Goal: Information Seeking & Learning: Learn about a topic

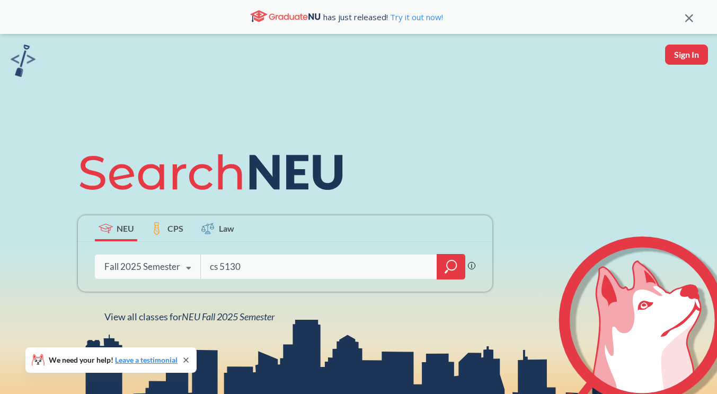
type input "cs 5130"
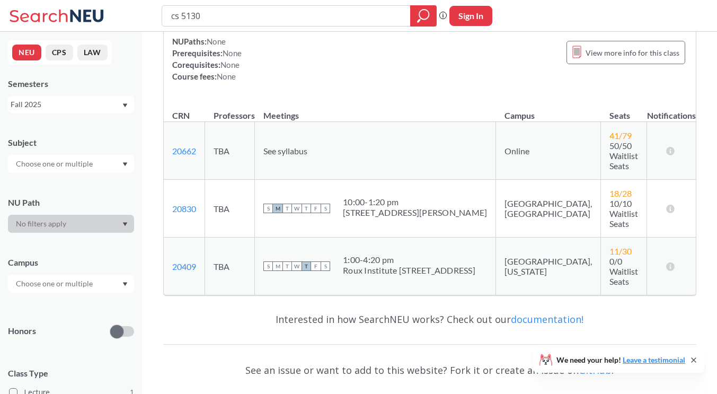
scroll to position [145, 0]
click at [180, 145] on td "20662 View this section on Banner." at bounding box center [184, 150] width 41 height 58
click at [183, 145] on link "20662" at bounding box center [184, 150] width 24 height 10
click at [221, 21] on input "cs 5130" at bounding box center [286, 16] width 233 height 18
type input "cs 5002"
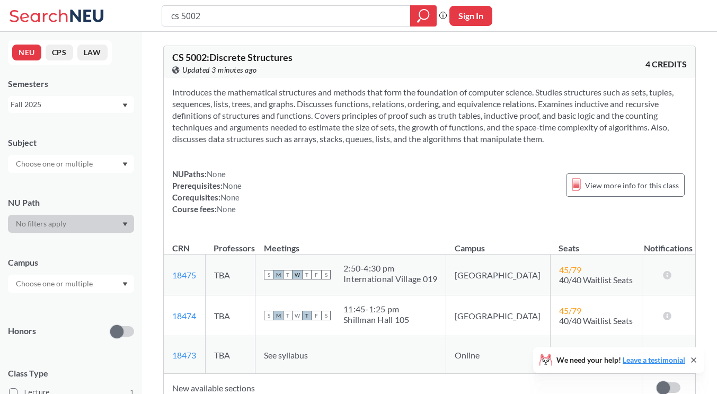
scroll to position [78, 0]
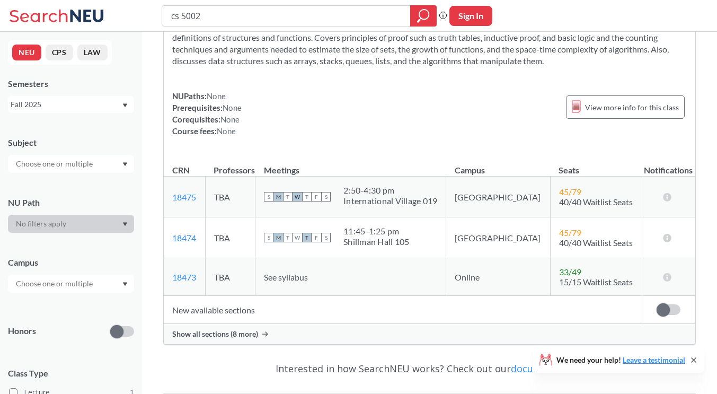
click at [219, 334] on span "Show all sections (8 more)" at bounding box center [215, 334] width 86 height 10
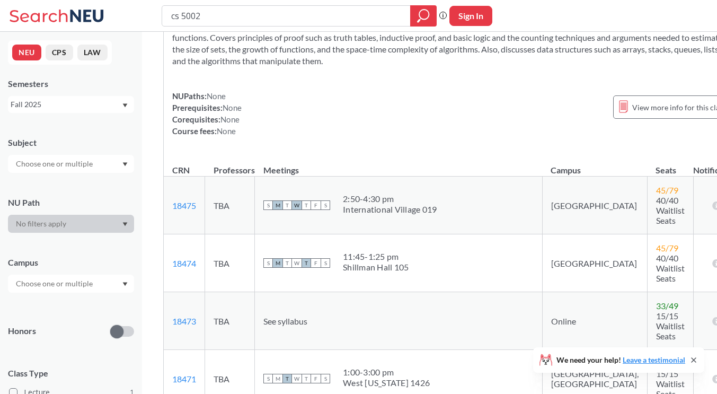
scroll to position [202, 0]
